Goal: Task Accomplishment & Management: Use online tool/utility

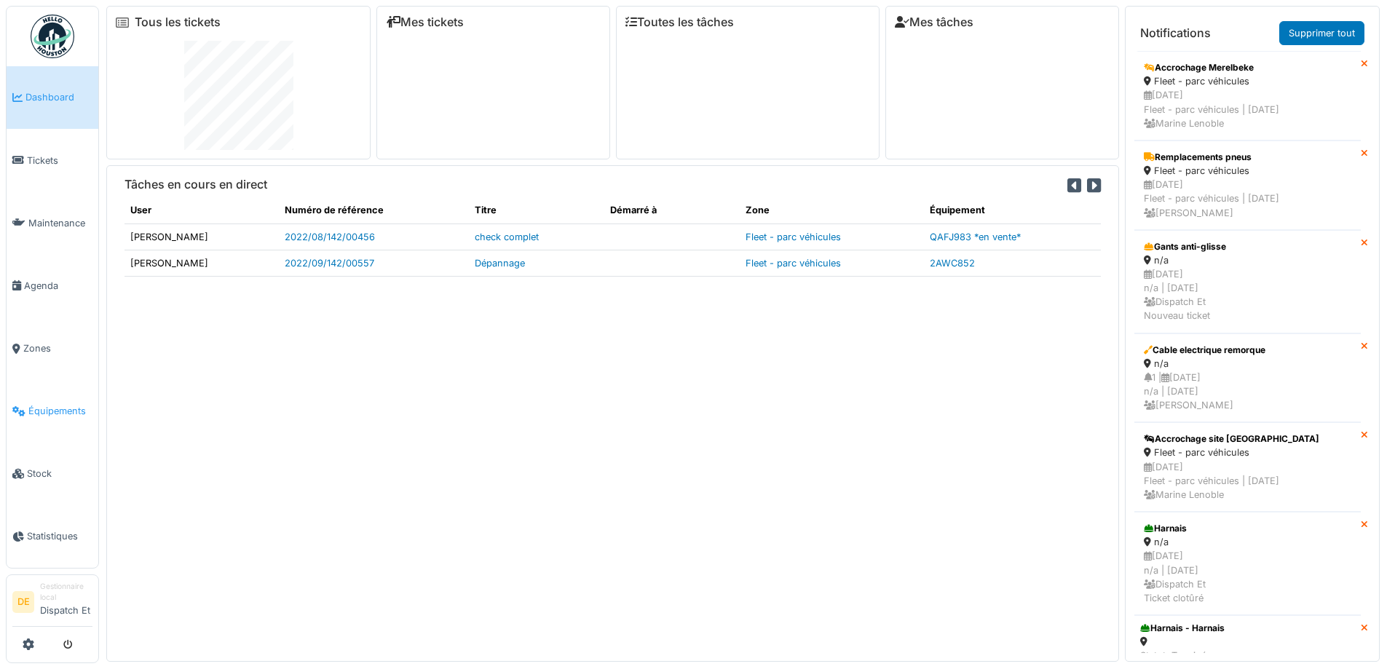
click at [44, 416] on span "Équipements" at bounding box center [60, 411] width 64 height 14
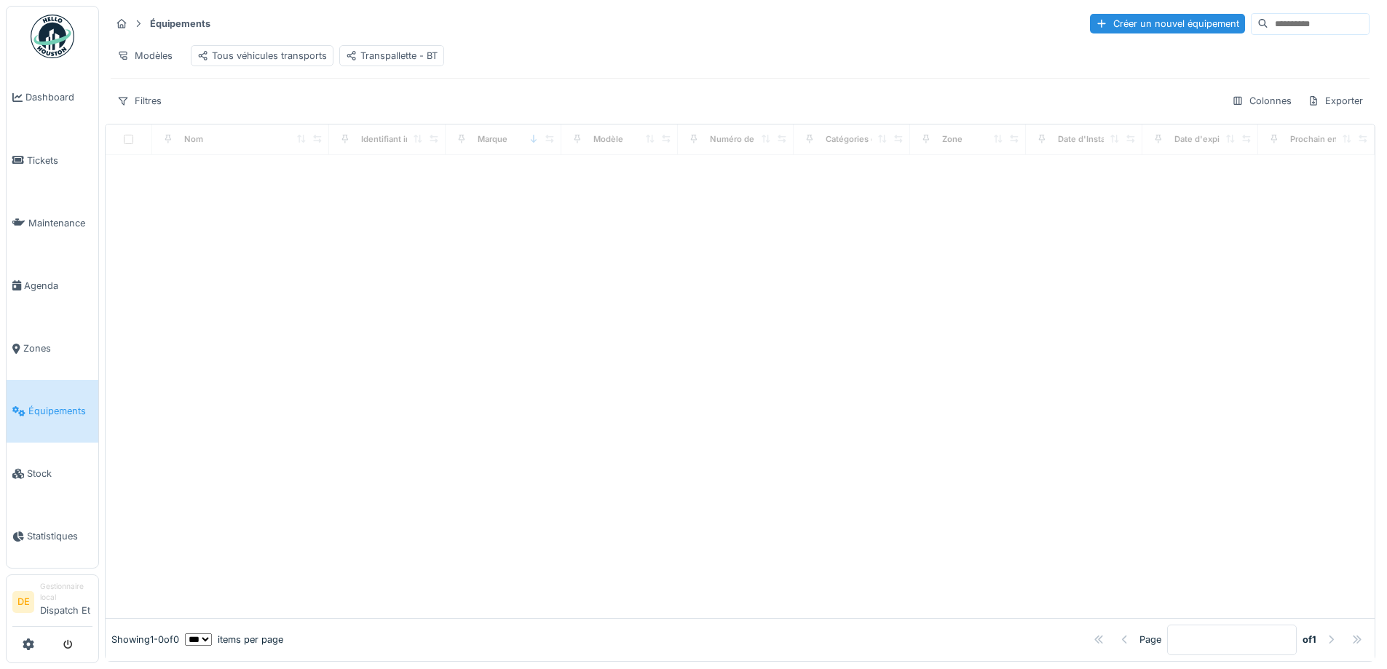
click at [1269, 23] on input at bounding box center [1319, 24] width 101 height 20
drag, startPoint x: 1246, startPoint y: 24, endPoint x: 1165, endPoint y: 24, distance: 81.6
click at [1165, 24] on div "Créer un nouvel équipement *********" at bounding box center [1221, 24] width 297 height 22
type input "*******"
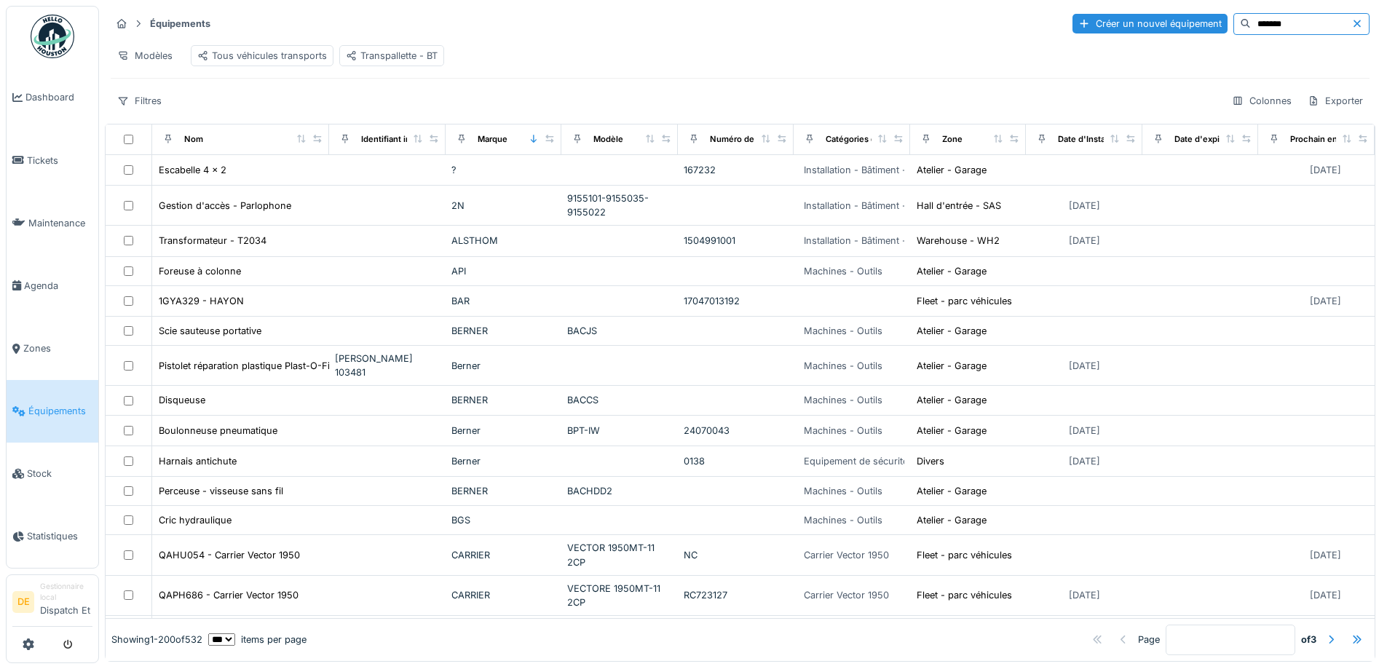
click at [74, 418] on span "Équipements" at bounding box center [60, 411] width 64 height 14
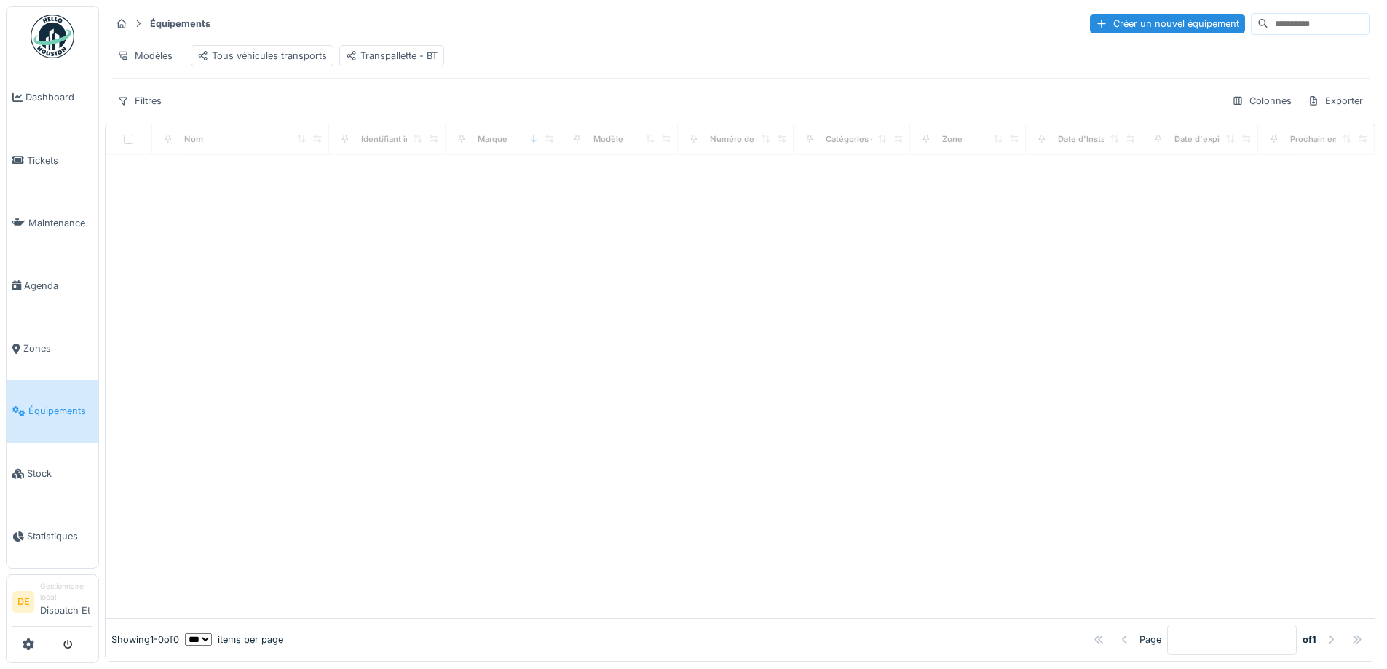
click at [1269, 22] on input at bounding box center [1319, 24] width 101 height 20
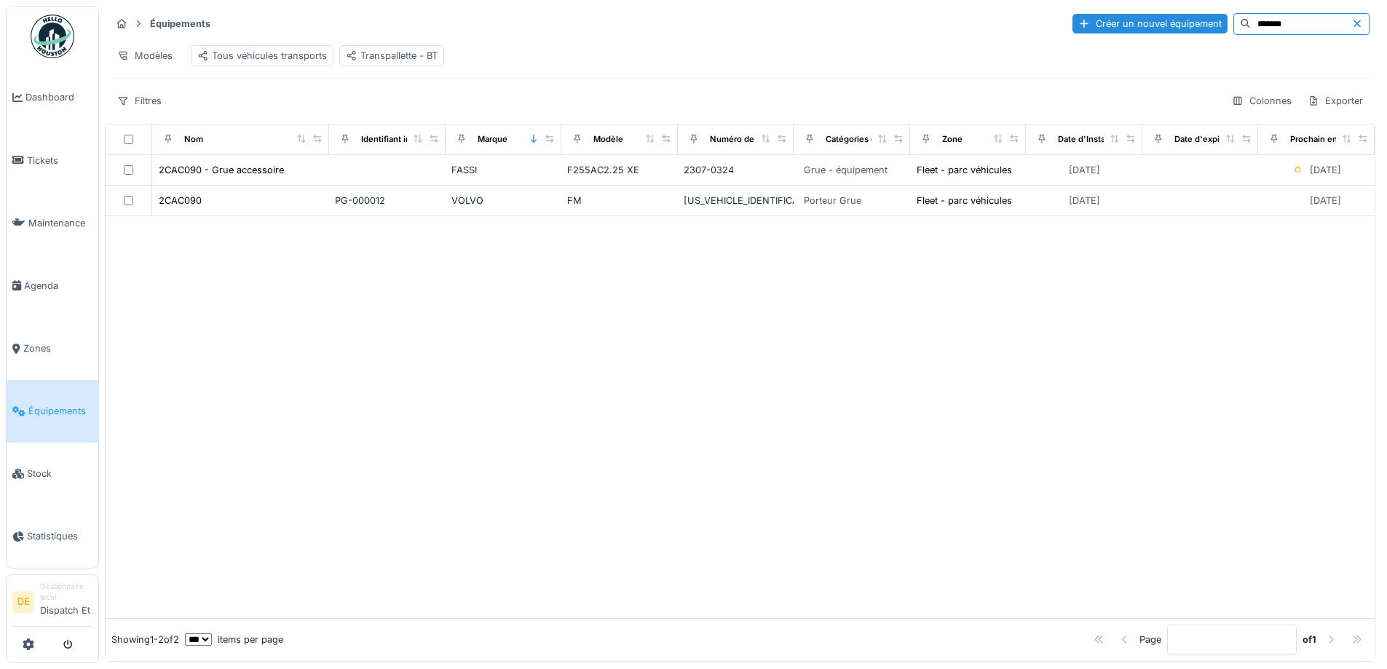
type input "*******"
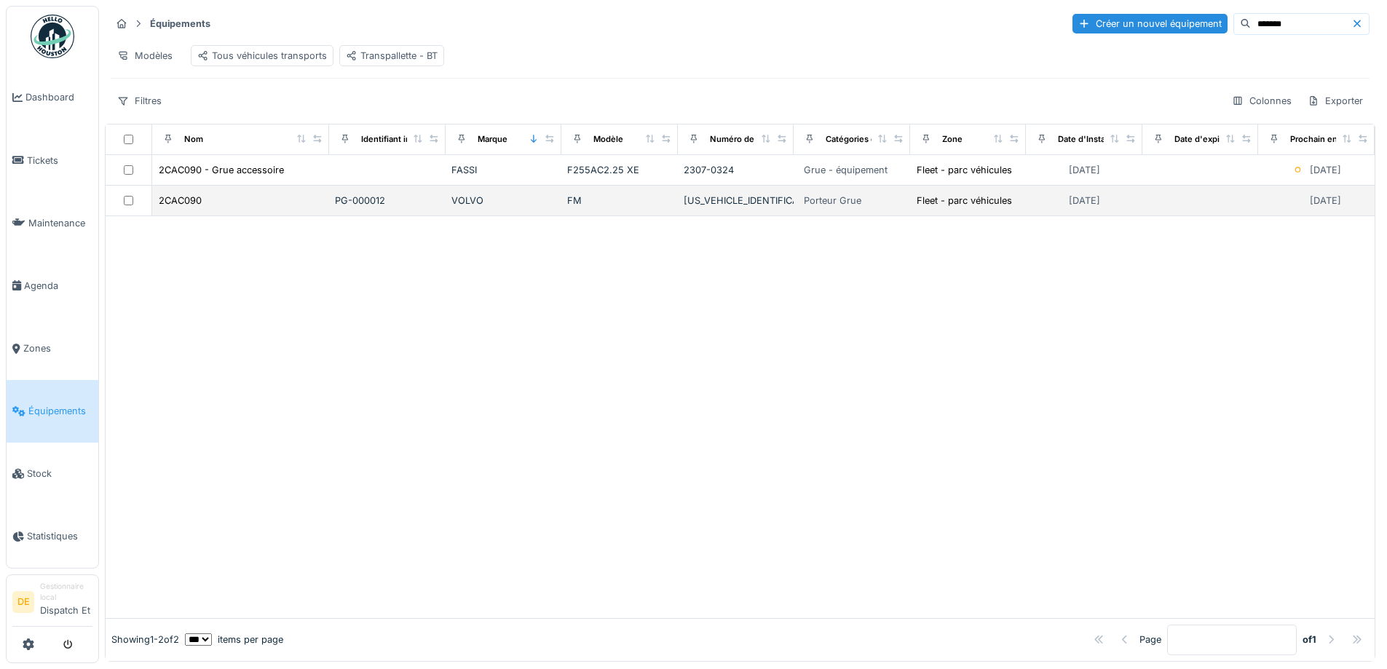
click at [176, 216] on td "2CAC090" at bounding box center [241, 201] width 178 height 31
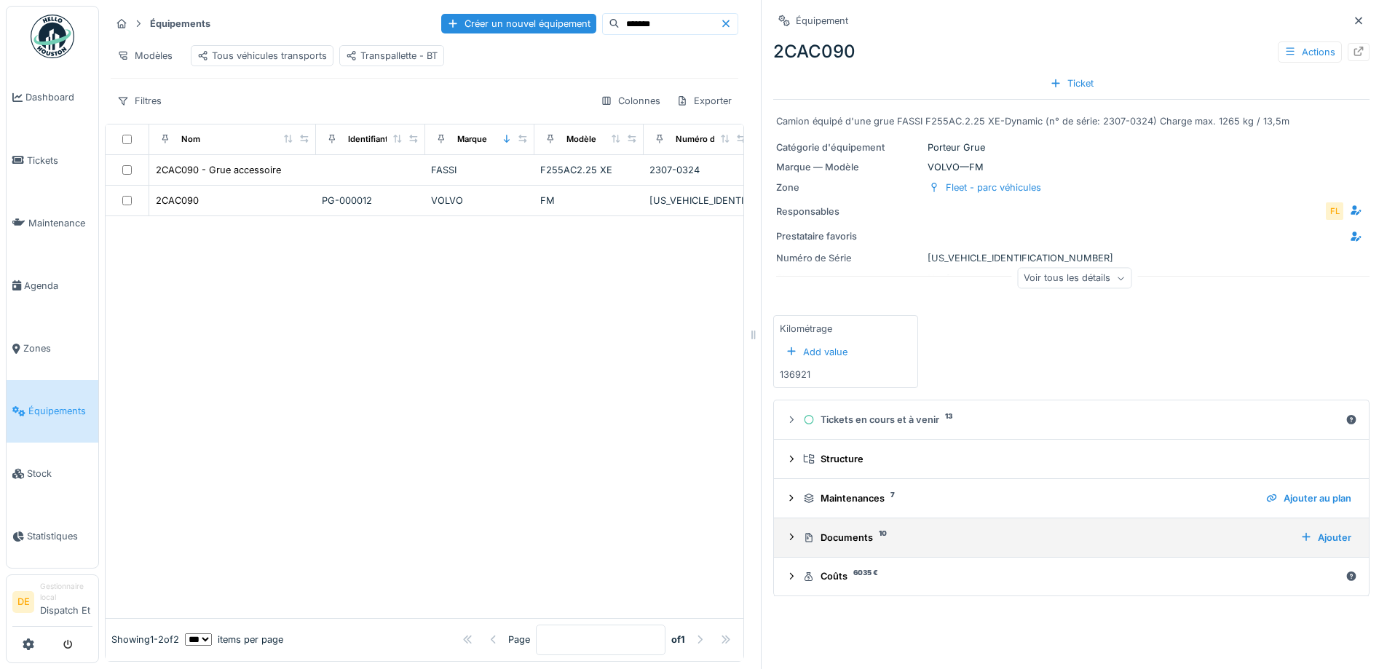
click at [790, 540] on icon at bounding box center [792, 537] width 4 height 7
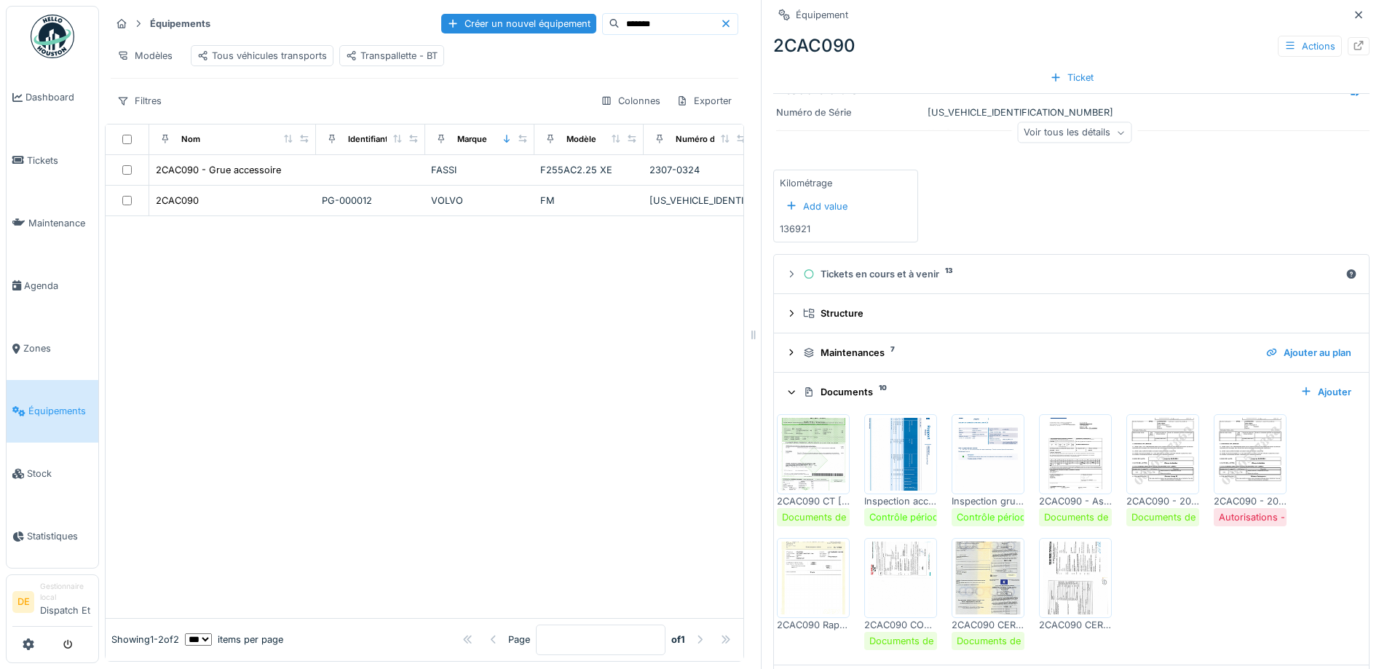
scroll to position [195, 0]
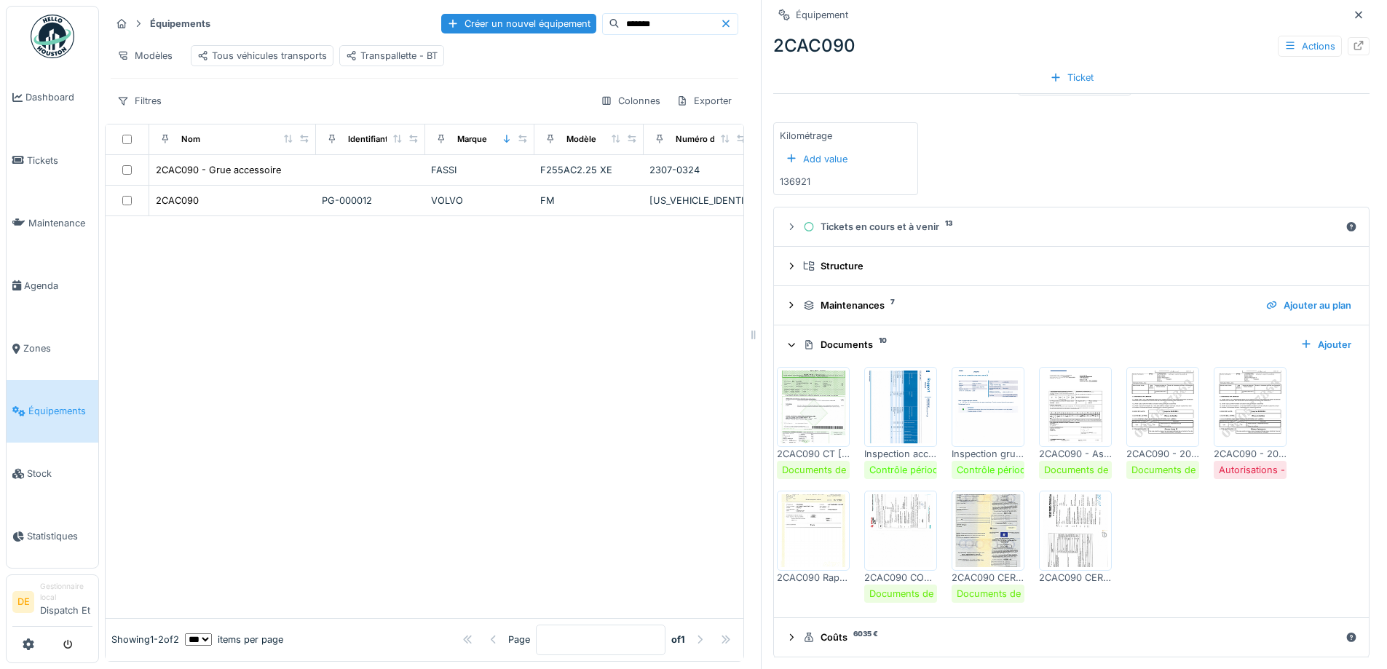
click at [1252, 420] on img at bounding box center [1251, 407] width 66 height 73
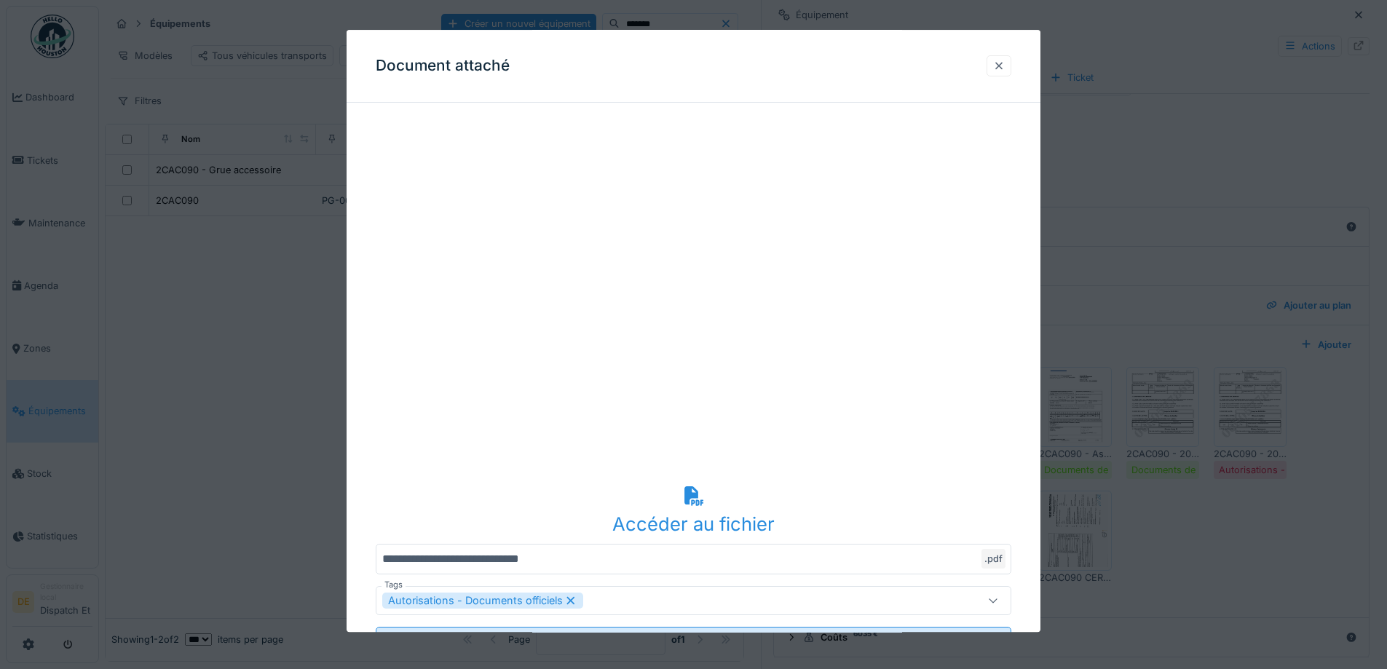
click at [1005, 63] on div at bounding box center [999, 66] width 12 height 14
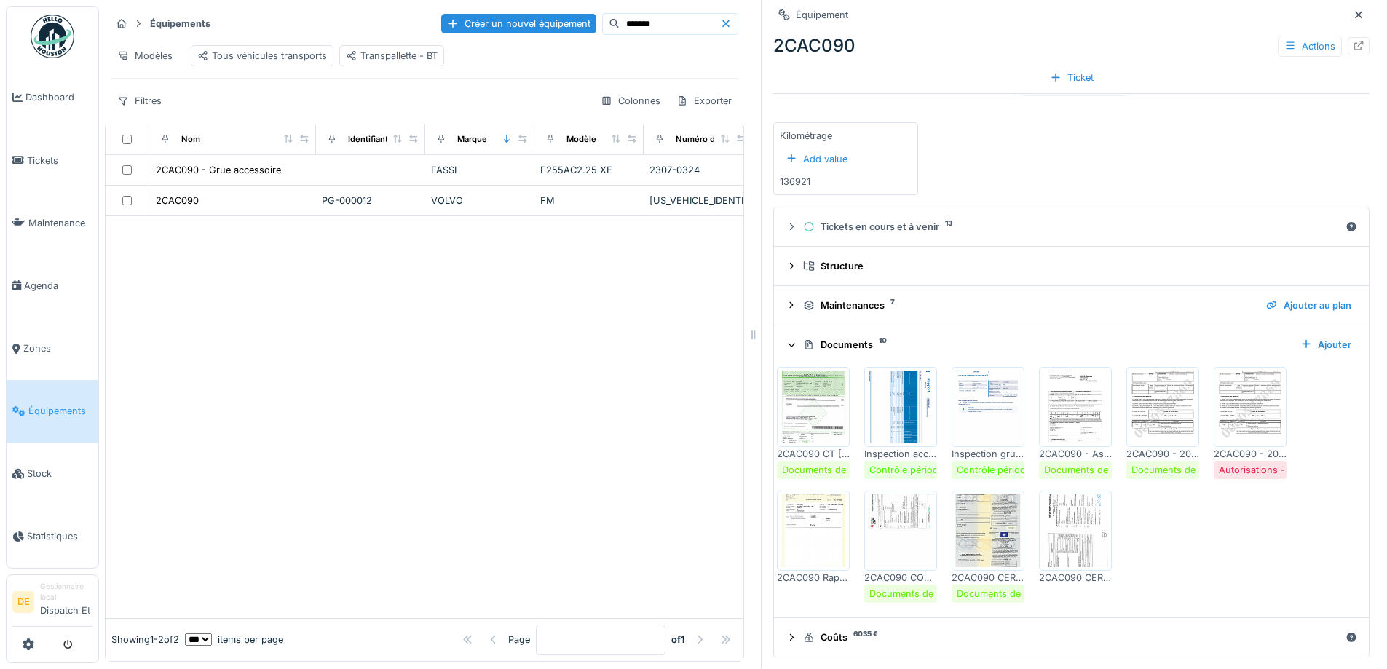
click at [1159, 429] on img at bounding box center [1163, 407] width 66 height 73
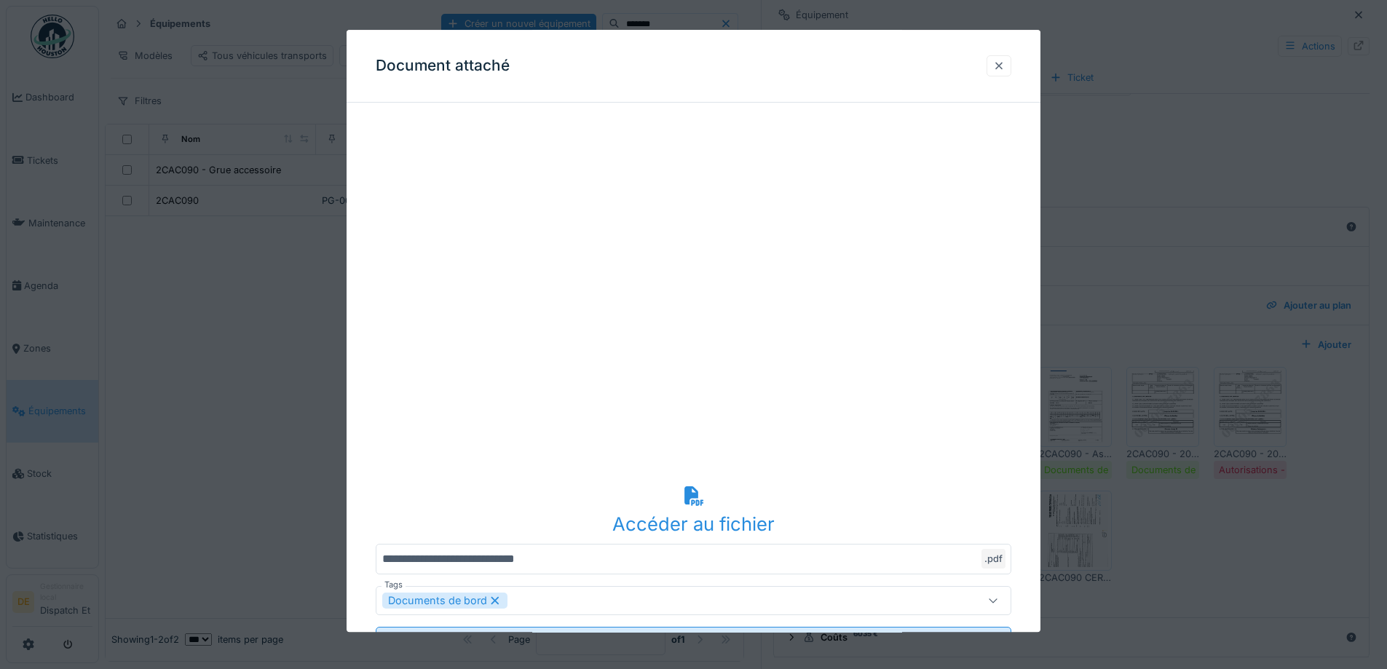
click at [1005, 67] on div at bounding box center [999, 66] width 12 height 14
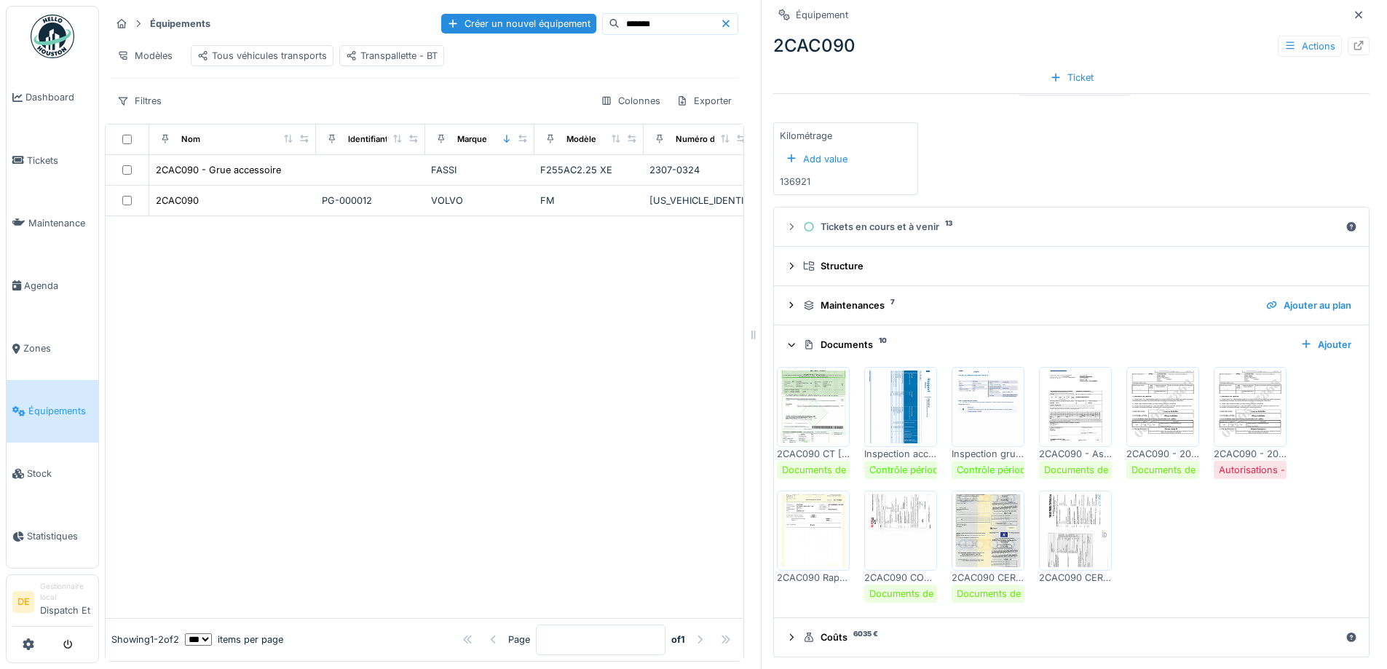
click at [1247, 411] on img at bounding box center [1251, 407] width 66 height 73
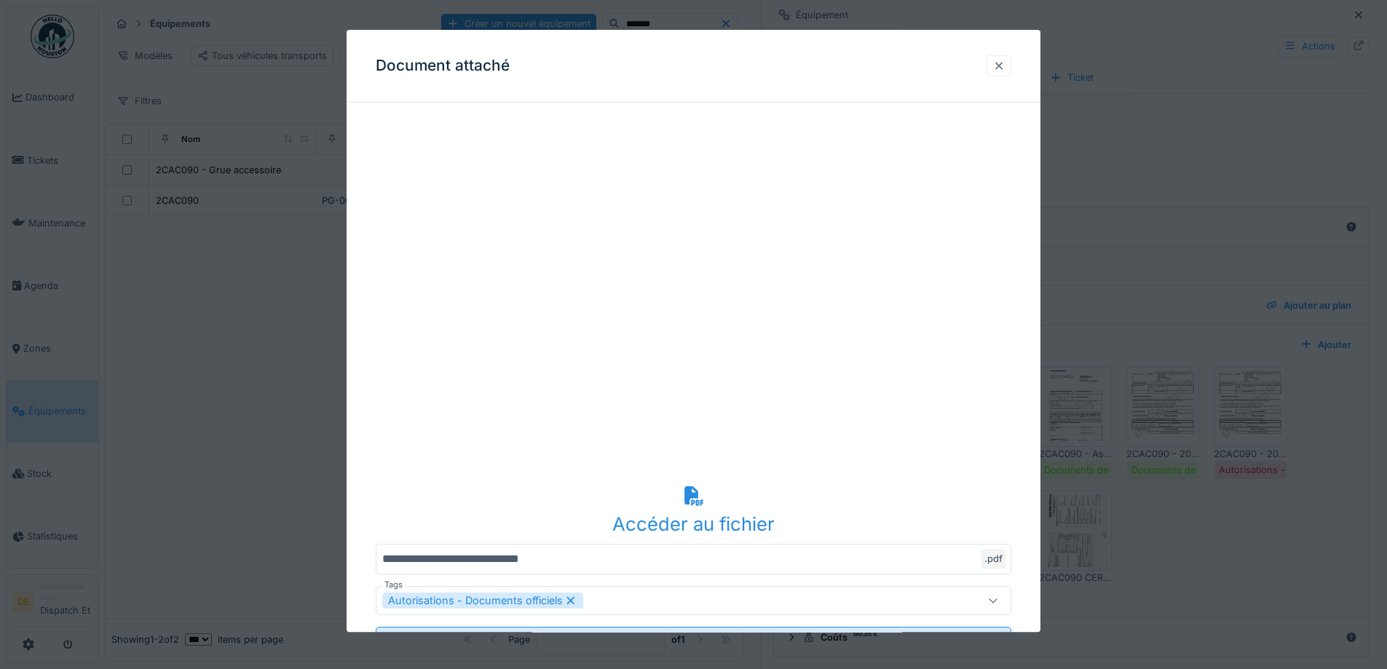
click at [1005, 71] on div at bounding box center [999, 66] width 12 height 14
